Goal: Transaction & Acquisition: Register for event/course

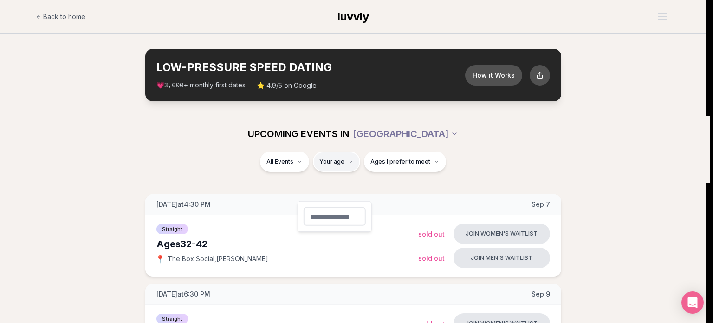
type input "**"
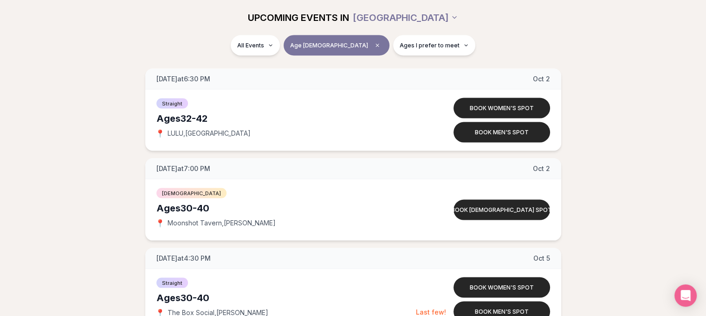
scroll to position [1829, 0]
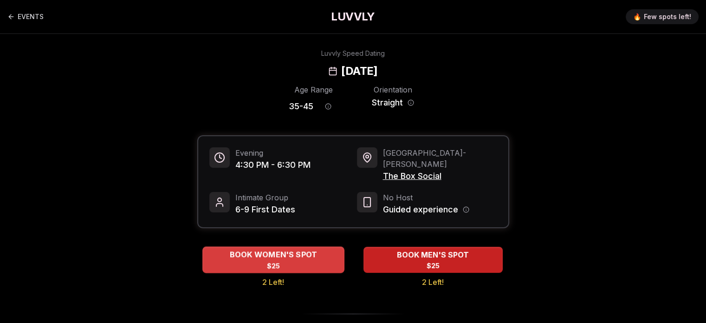
click at [259, 260] on span "BOOK WOMEN'S SPOT" at bounding box center [273, 254] width 91 height 11
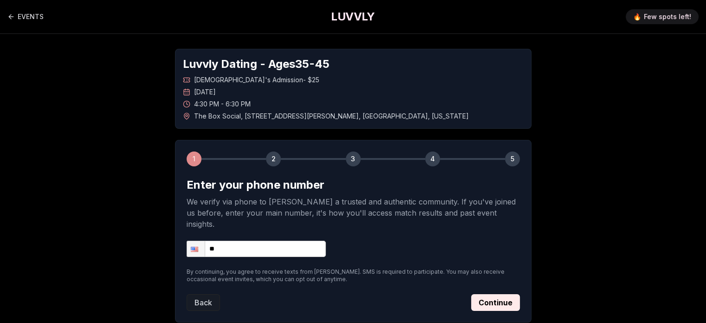
click at [249, 257] on input "**" at bounding box center [256, 249] width 139 height 16
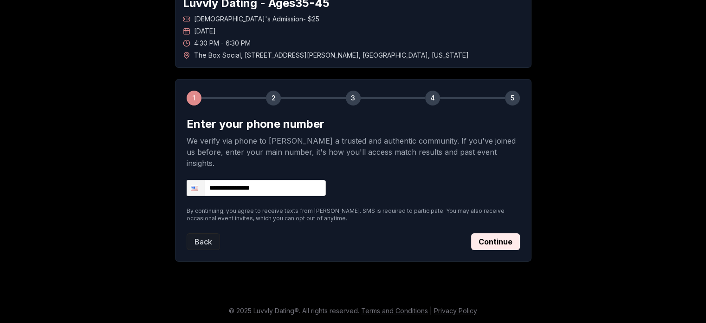
scroll to position [137, 0]
type input "**********"
click at [520, 233] on button "Continue" at bounding box center [495, 241] width 49 height 17
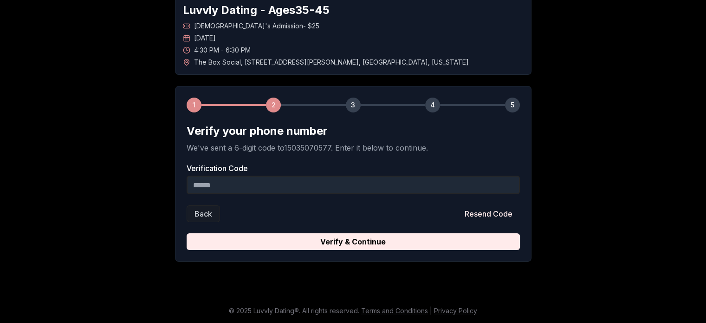
click at [318, 176] on input "Verification Code" at bounding box center [353, 185] width 333 height 19
type input "******"
click at [187, 233] on button "Verify & Continue" at bounding box center [353, 241] width 333 height 17
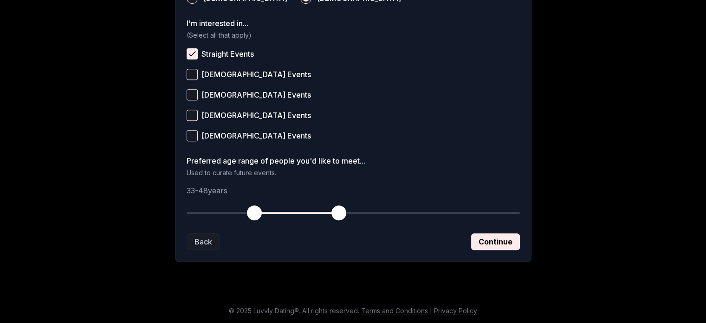
scroll to position [537, 0]
click at [253, 205] on span "button" at bounding box center [260, 212] width 15 height 15
click at [258, 205] on span "button" at bounding box center [265, 212] width 15 height 15
click at [518, 233] on button "Continue" at bounding box center [495, 241] width 49 height 17
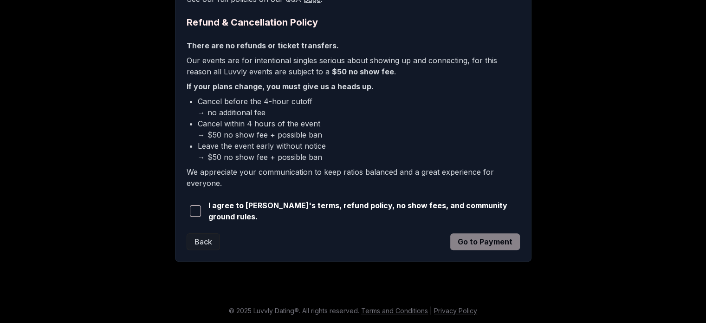
scroll to position [316, 0]
click at [190, 216] on span "button" at bounding box center [195, 210] width 11 height 11
click at [506, 250] on button "Go to Payment" at bounding box center [485, 241] width 70 height 17
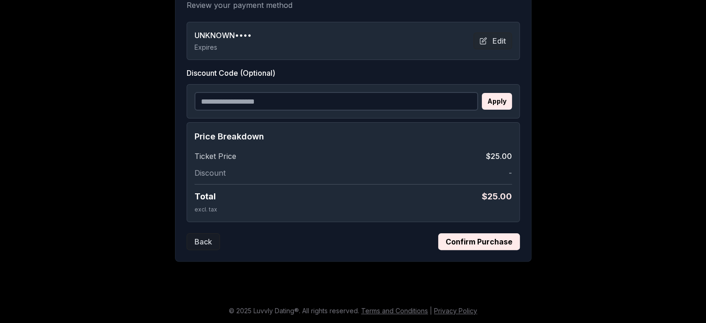
click at [503, 233] on button "Confirm Purchase" at bounding box center [479, 241] width 82 height 17
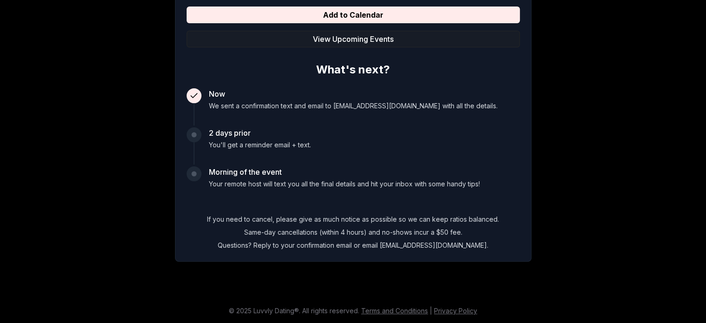
scroll to position [184, 0]
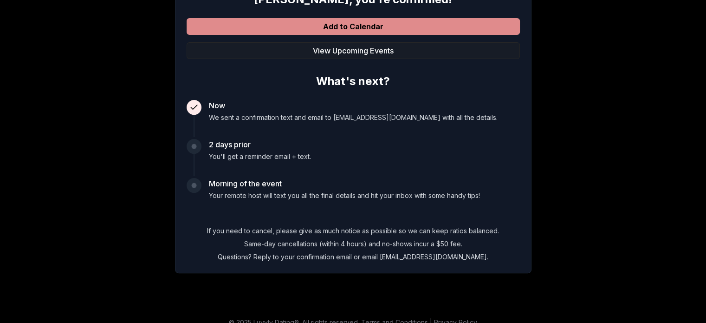
click at [440, 35] on button "Add to Calendar" at bounding box center [353, 26] width 333 height 17
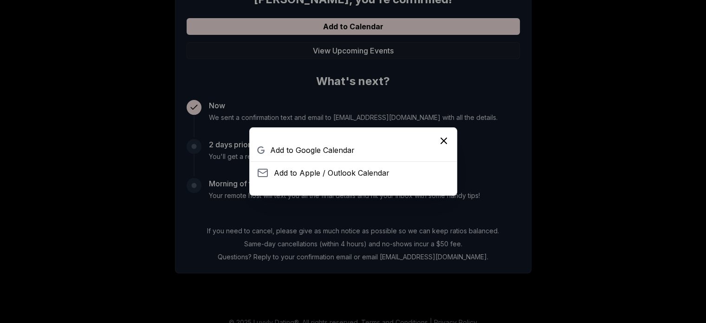
click at [449, 135] on icon "Close" at bounding box center [443, 140] width 11 height 11
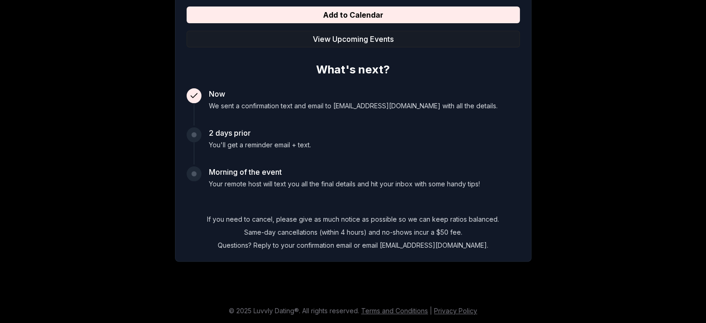
scroll to position [318, 0]
